Goal: Navigation & Orientation: Find specific page/section

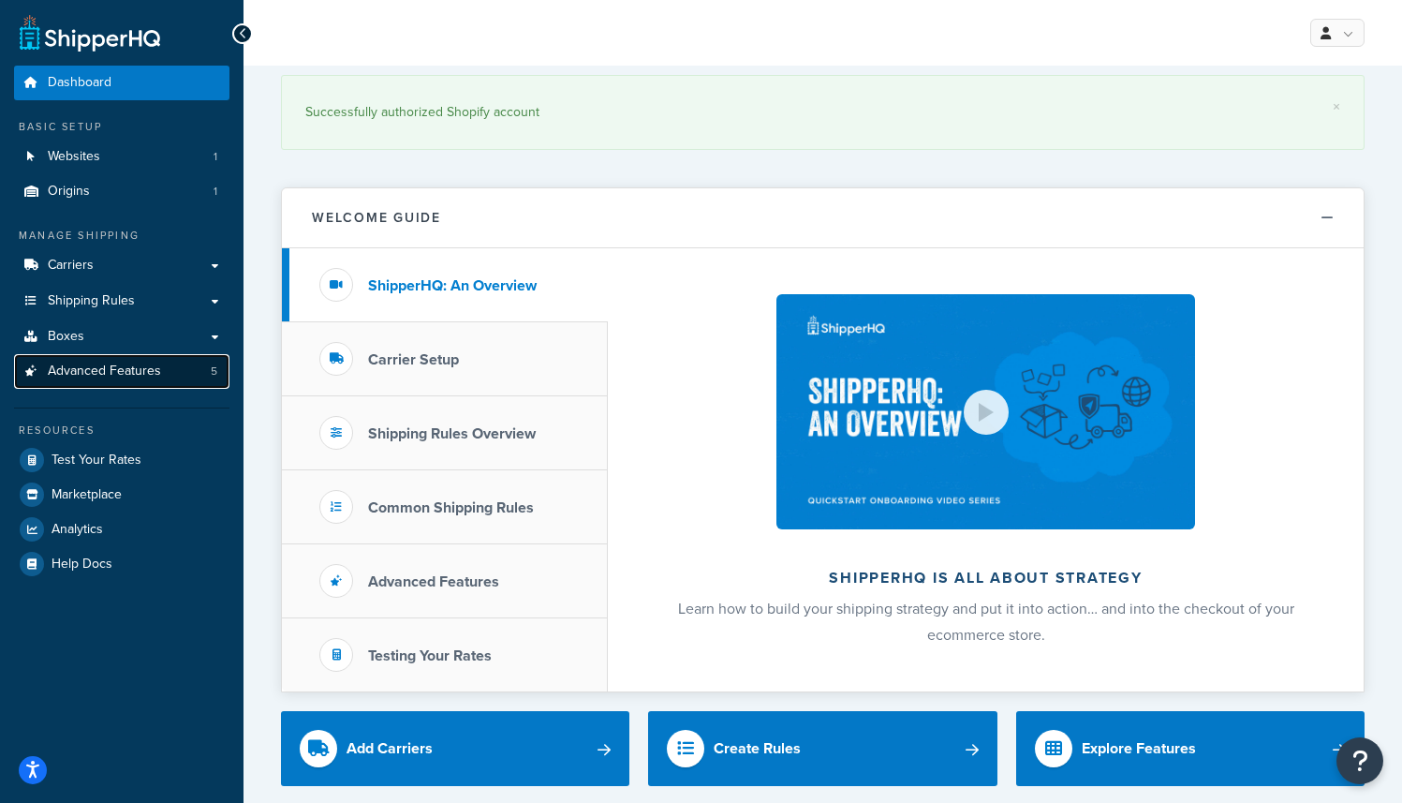
click at [102, 361] on link "Advanced Features 5" at bounding box center [121, 371] width 215 height 35
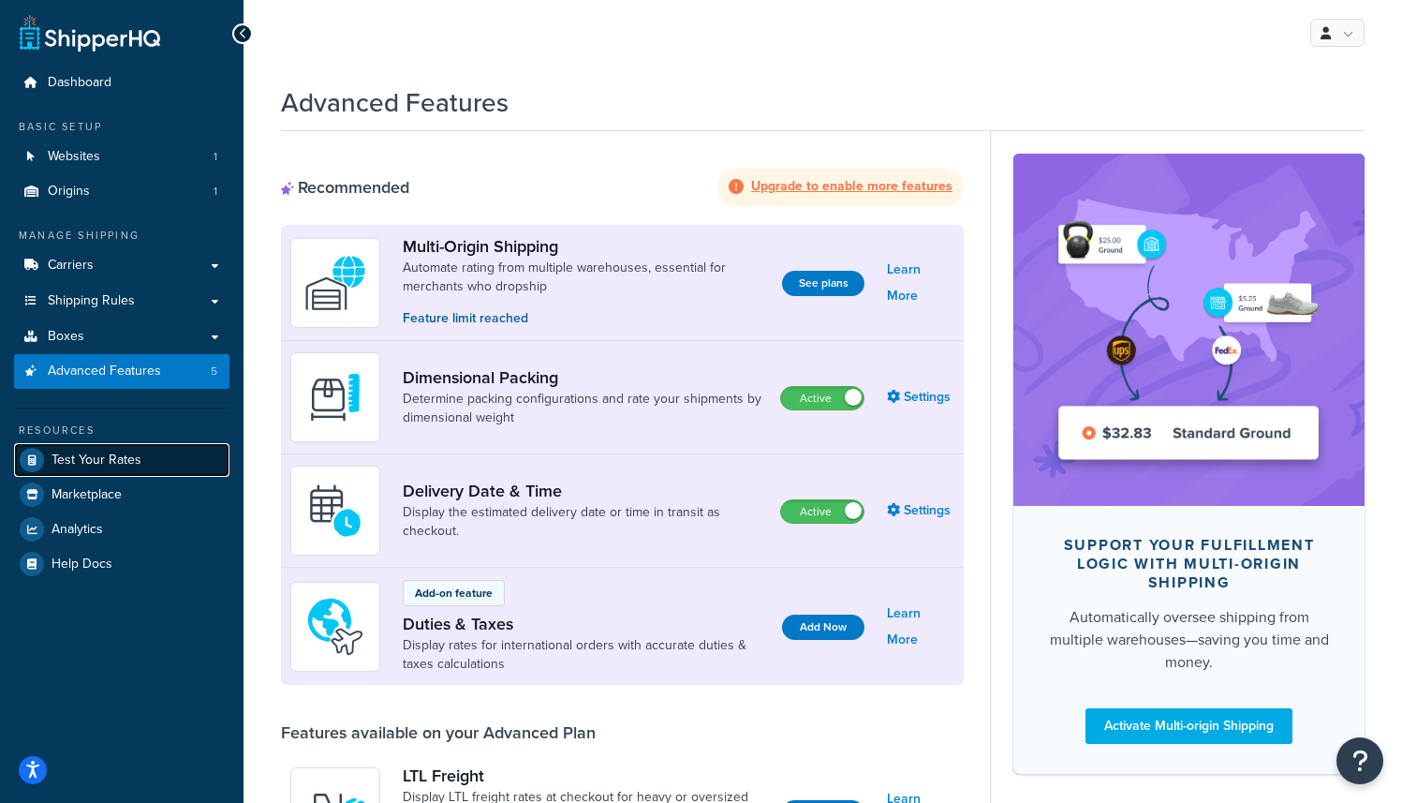
click at [92, 453] on span "Test Your Rates" at bounding box center [97, 460] width 90 height 16
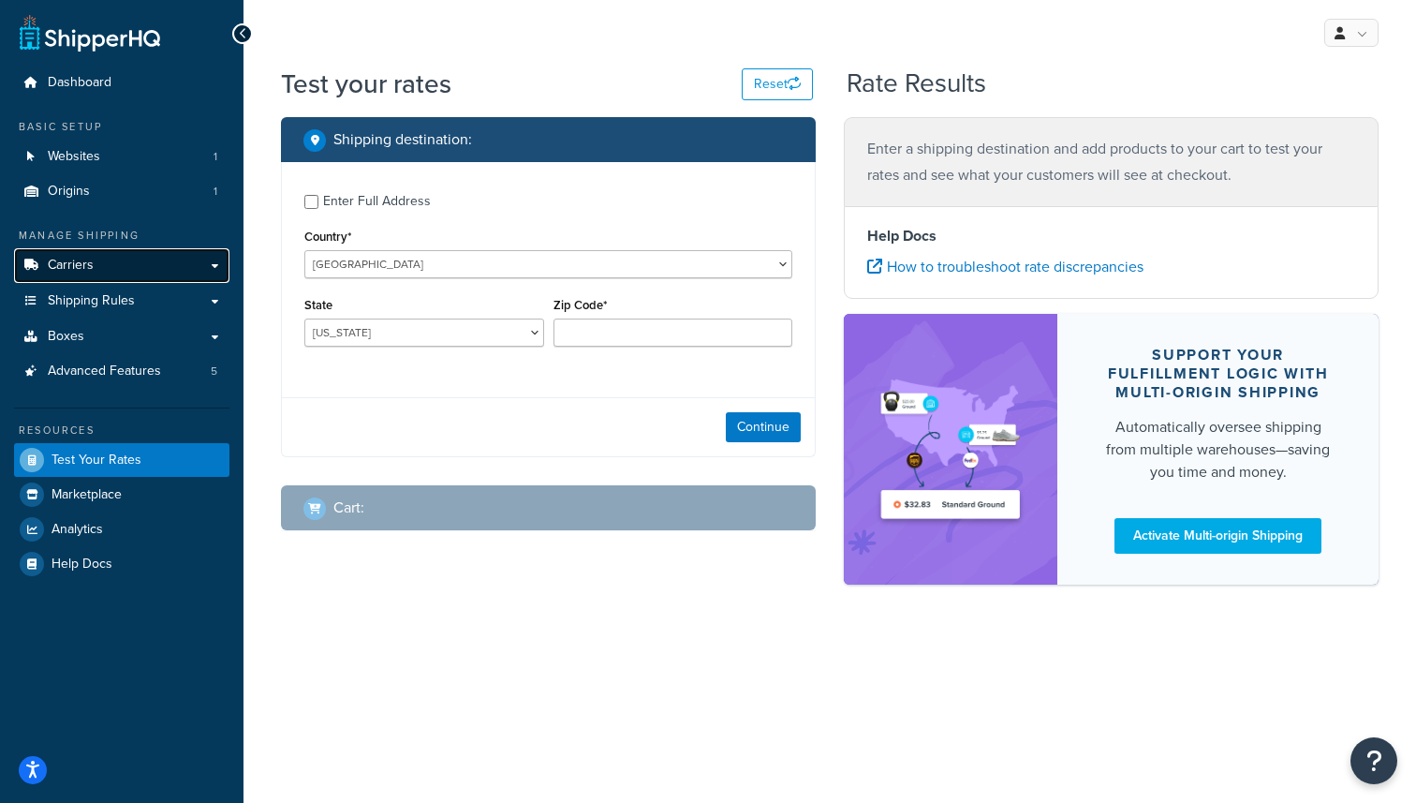
click at [87, 259] on span "Carriers" at bounding box center [71, 266] width 46 height 16
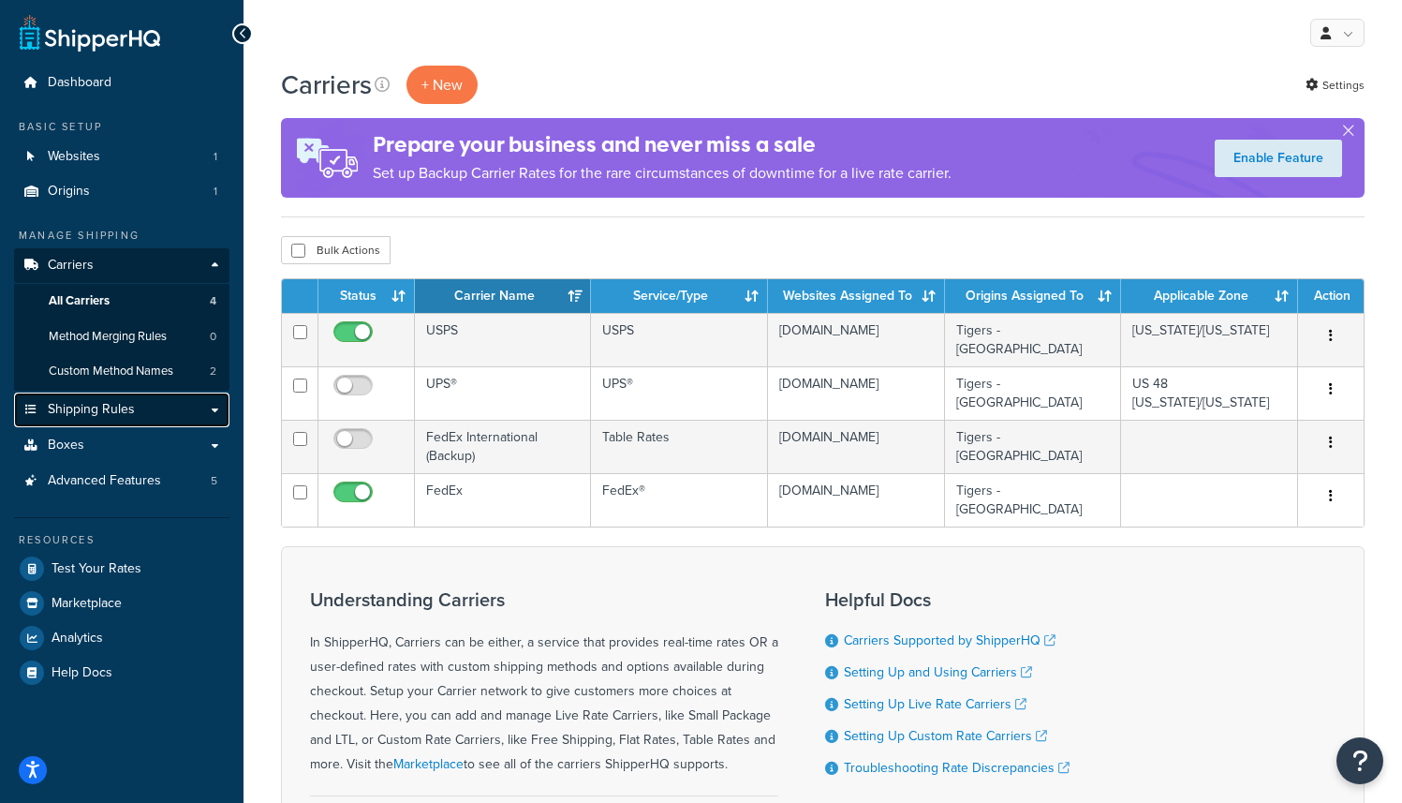
click at [217, 414] on link "Shipping Rules" at bounding box center [121, 409] width 215 height 35
